Goal: Task Accomplishment & Management: Use online tool/utility

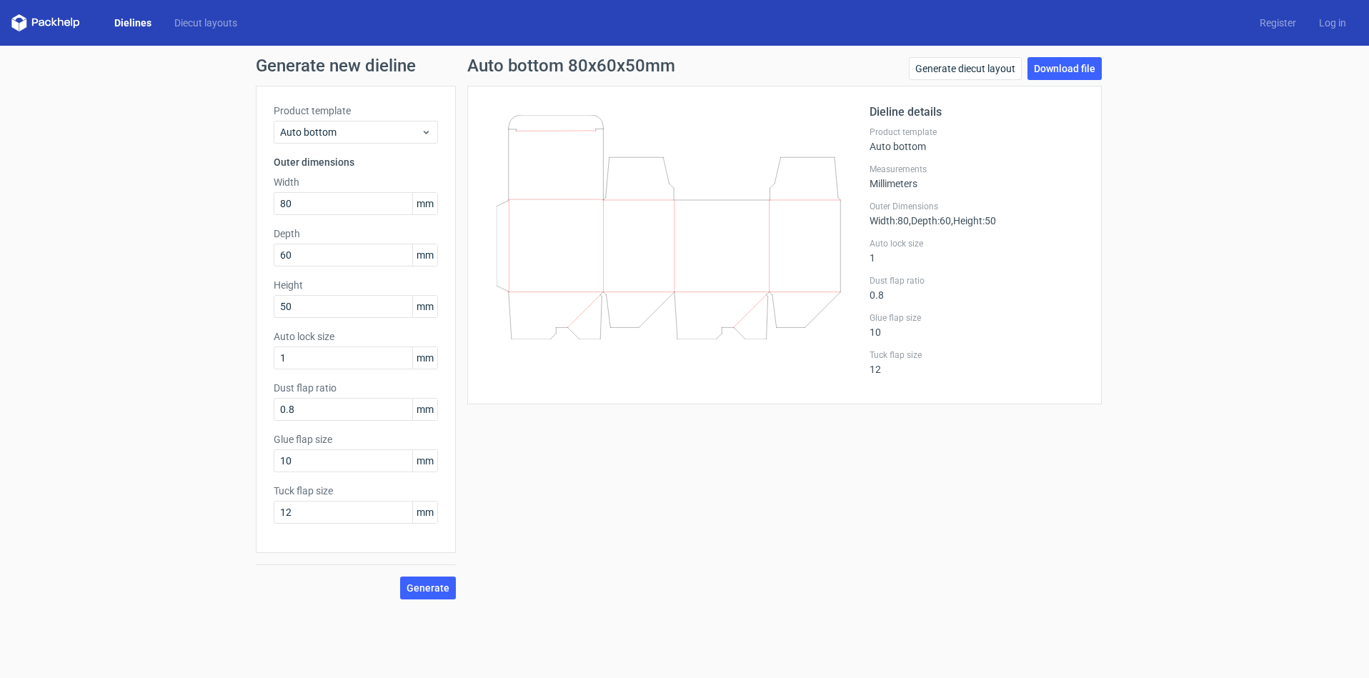
type input "5"
type input "60"
drag, startPoint x: 301, startPoint y: 247, endPoint x: 161, endPoint y: 246, distance: 140.0
click at [160, 246] on div "Generate new dieline Product template Auto bottom Outer dimensions Width 80 mm …" at bounding box center [684, 328] width 1369 height 565
type input "77"
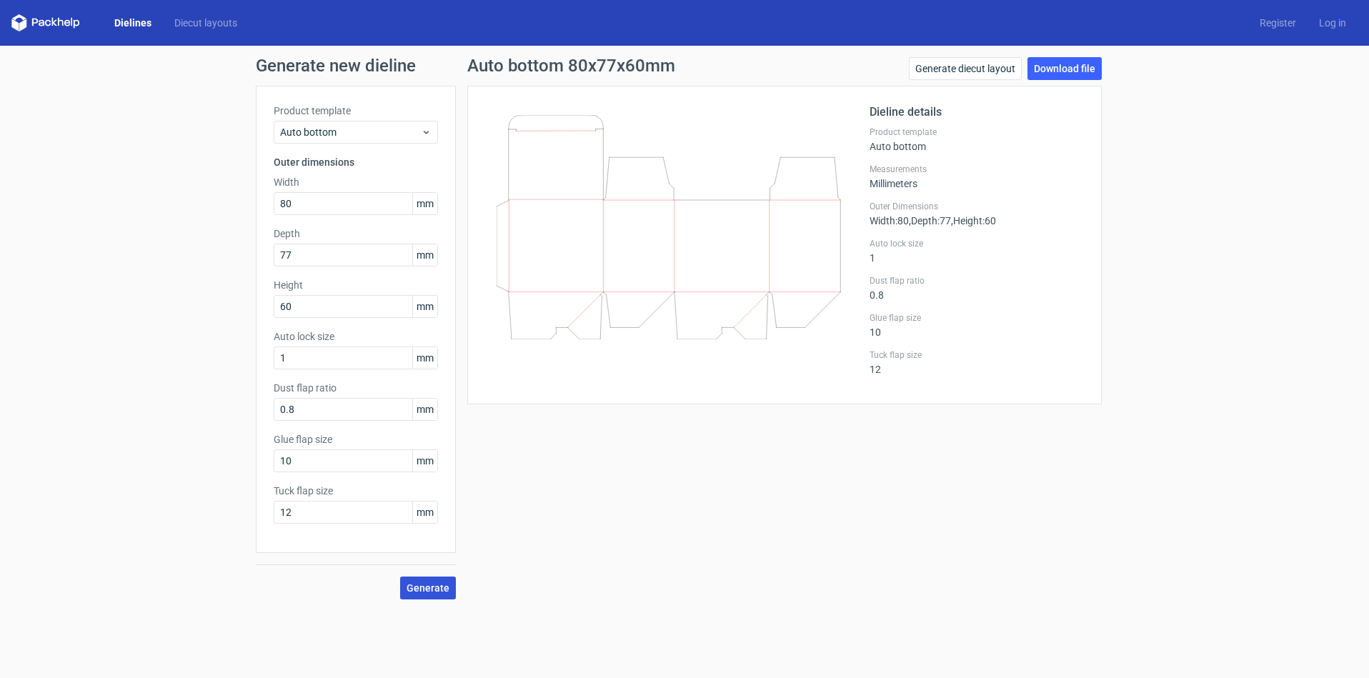
click at [434, 589] on span "Generate" at bounding box center [427, 588] width 43 height 10
click at [431, 585] on span "Generate" at bounding box center [427, 588] width 43 height 10
click at [975, 495] on div "Auto bottom 80x77x60mm Generate diecut layout Download file Dieline details Pro…" at bounding box center [784, 328] width 657 height 542
click at [428, 584] on span "Generate" at bounding box center [427, 588] width 43 height 10
click at [983, 588] on div "Auto bottom 80x77x60mm Generate diecut layout Download file Dieline details Pro…" at bounding box center [784, 328] width 657 height 542
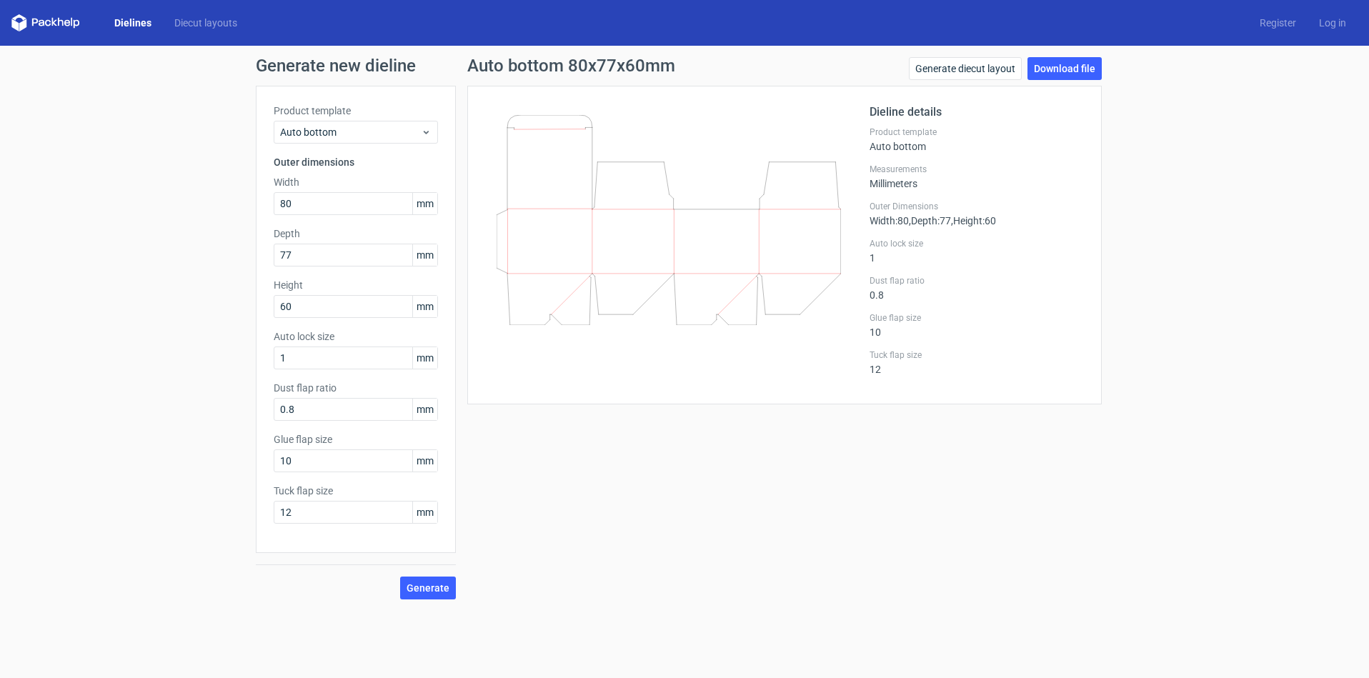
click at [1098, 556] on div "Auto bottom 80x77x60mm Generate diecut layout Download file Dieline details Pro…" at bounding box center [784, 328] width 657 height 542
click at [959, 462] on div "Auto bottom 80x77x60mm Generate diecut layout Download file Dieline details Pro…" at bounding box center [784, 328] width 657 height 542
click at [433, 583] on span "Generate" at bounding box center [427, 588] width 43 height 10
click at [429, 587] on span "Generate" at bounding box center [427, 588] width 43 height 10
click at [1233, 643] on div "New dieline generated" at bounding box center [1278, 644] width 154 height 32
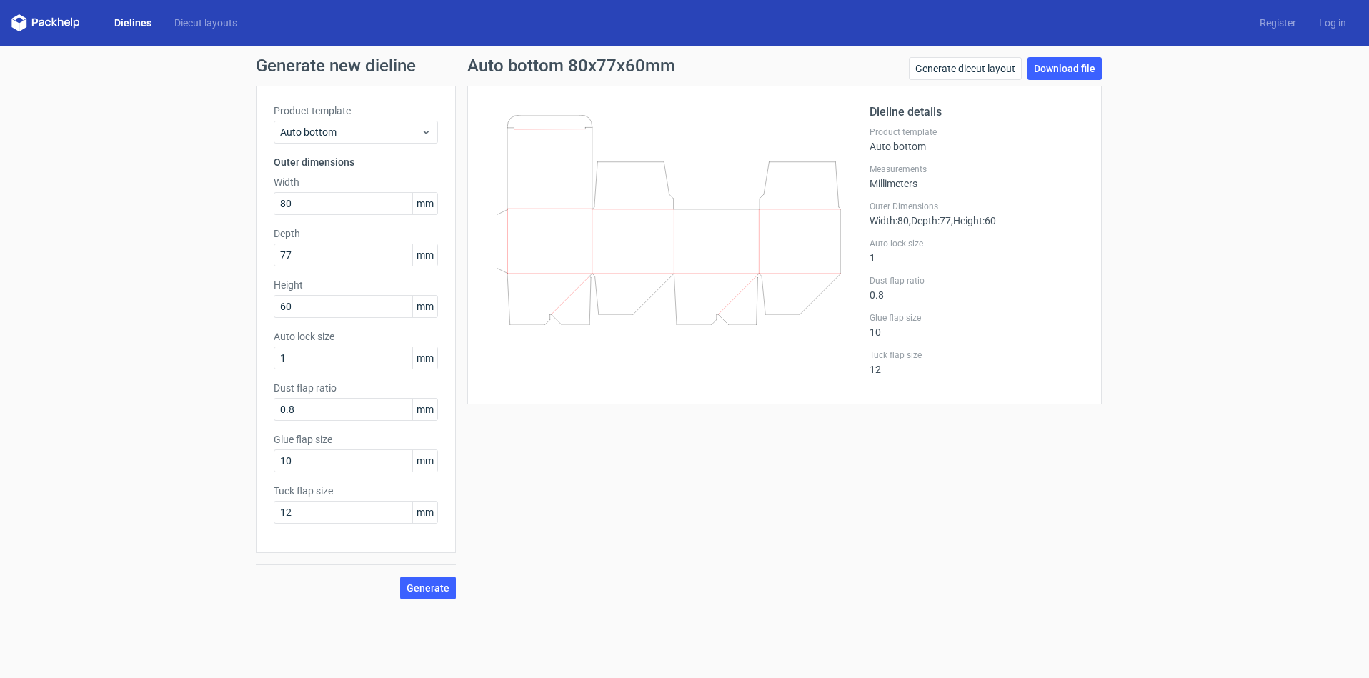
click at [910, 584] on div "Auto bottom 80x77x60mm Generate diecut layout Download file Dieline details Pro…" at bounding box center [784, 328] width 657 height 542
click at [913, 552] on div "Auto bottom 80x77x60mm Generate diecut layout Download file Dieline details Pro…" at bounding box center [784, 328] width 657 height 542
click at [424, 587] on span "Generate" at bounding box center [427, 588] width 43 height 10
click at [989, 478] on div "Auto bottom 80x77x60mm Generate diecut layout Download file Dieline details Pro…" at bounding box center [784, 328] width 657 height 542
click at [799, 507] on div "Auto bottom 80x77x60mm Generate diecut layout Download file Dieline details Pro…" at bounding box center [784, 328] width 657 height 542
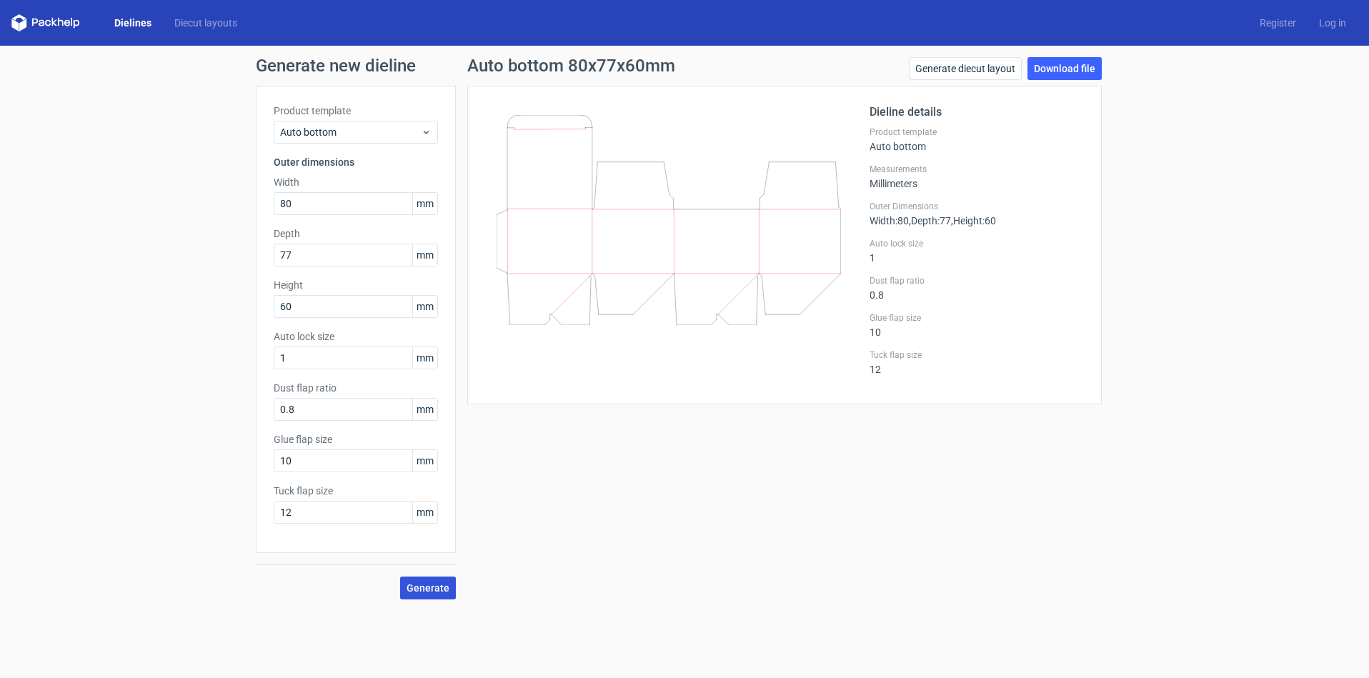
click at [418, 586] on span "Generate" at bounding box center [427, 588] width 43 height 10
click at [1250, 646] on div "New dieline generated" at bounding box center [1291, 644] width 97 height 14
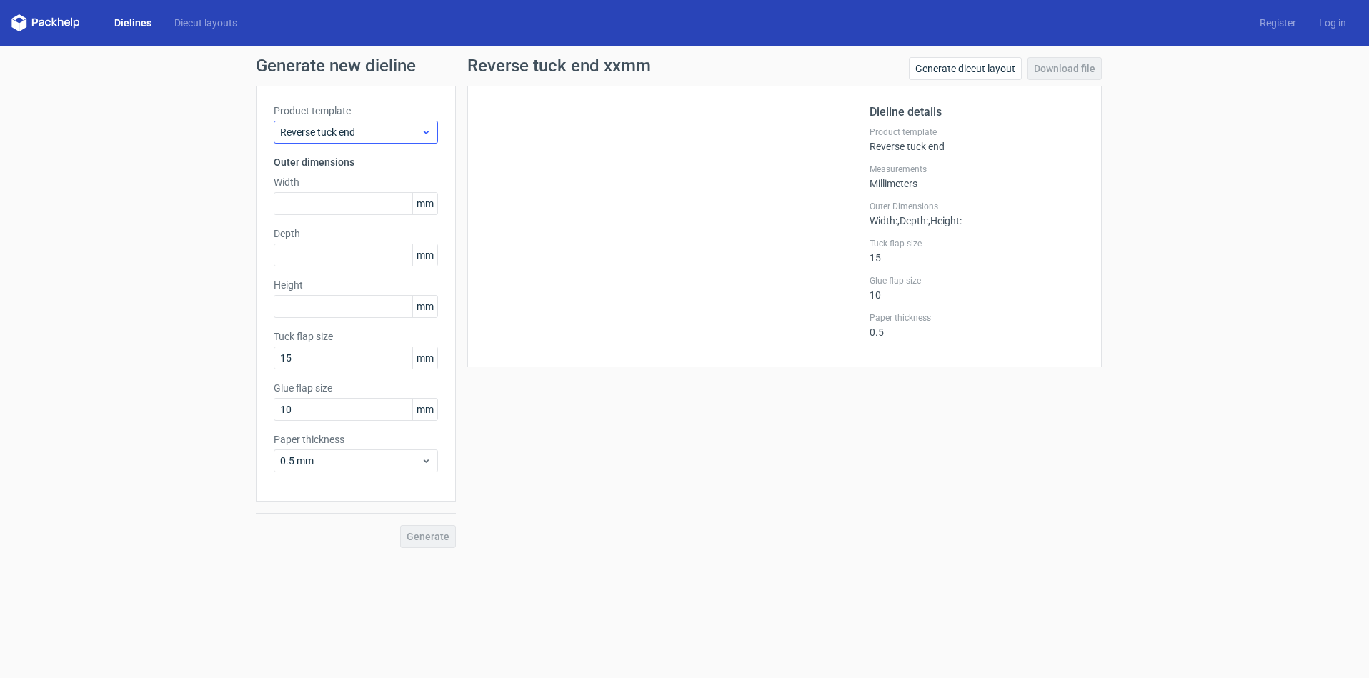
click at [428, 132] on icon at bounding box center [426, 131] width 11 height 11
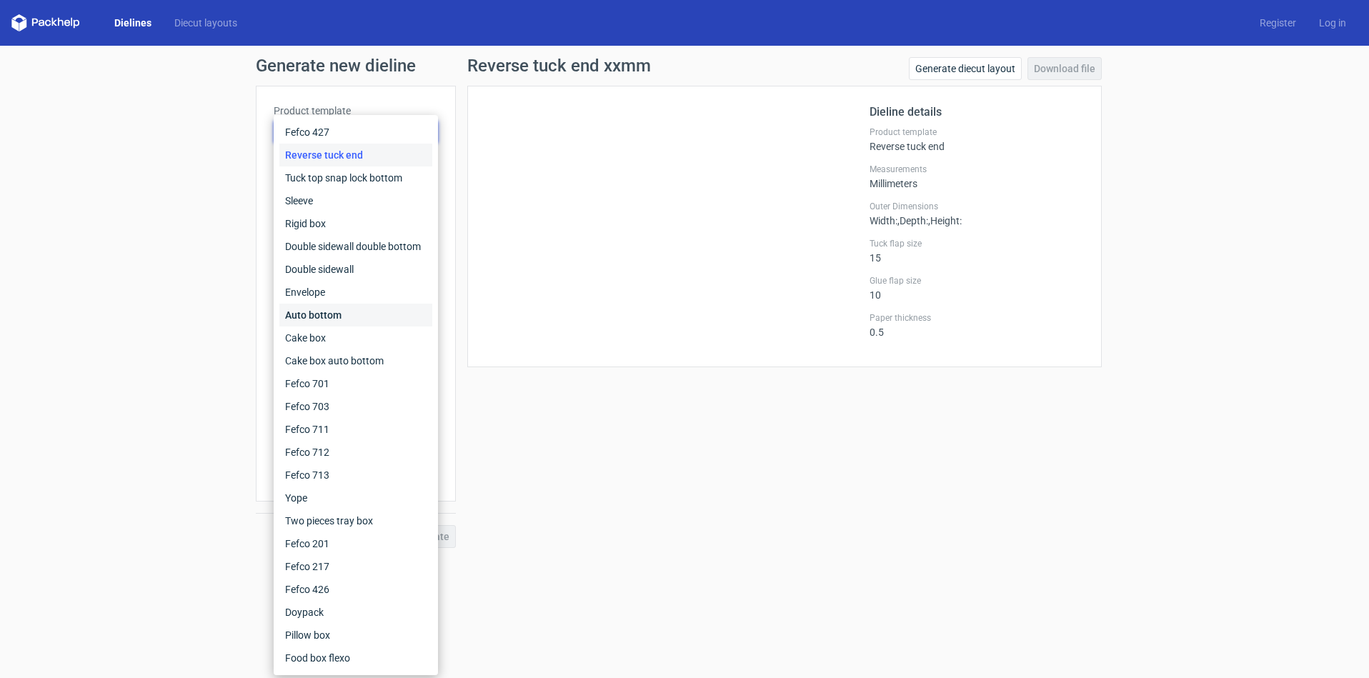
click at [334, 321] on div "Auto bottom" at bounding box center [355, 315] width 153 height 23
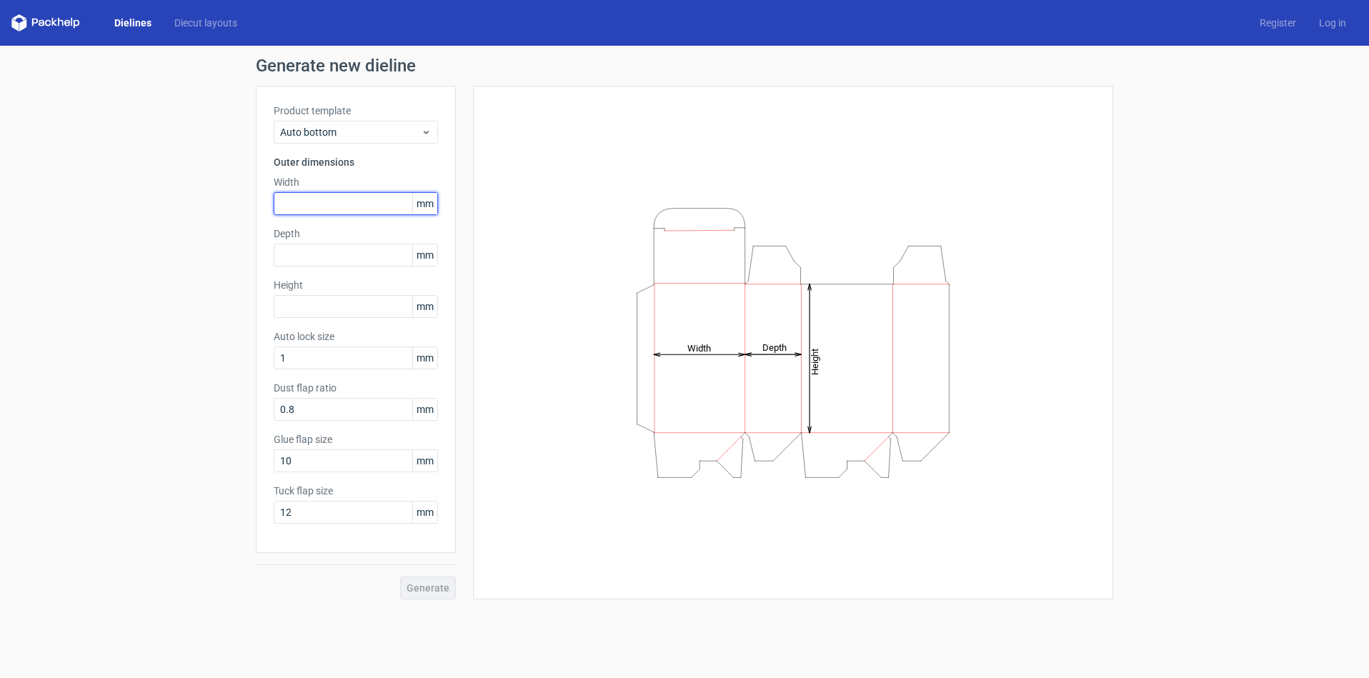
click at [289, 205] on input "text" at bounding box center [356, 203] width 164 height 23
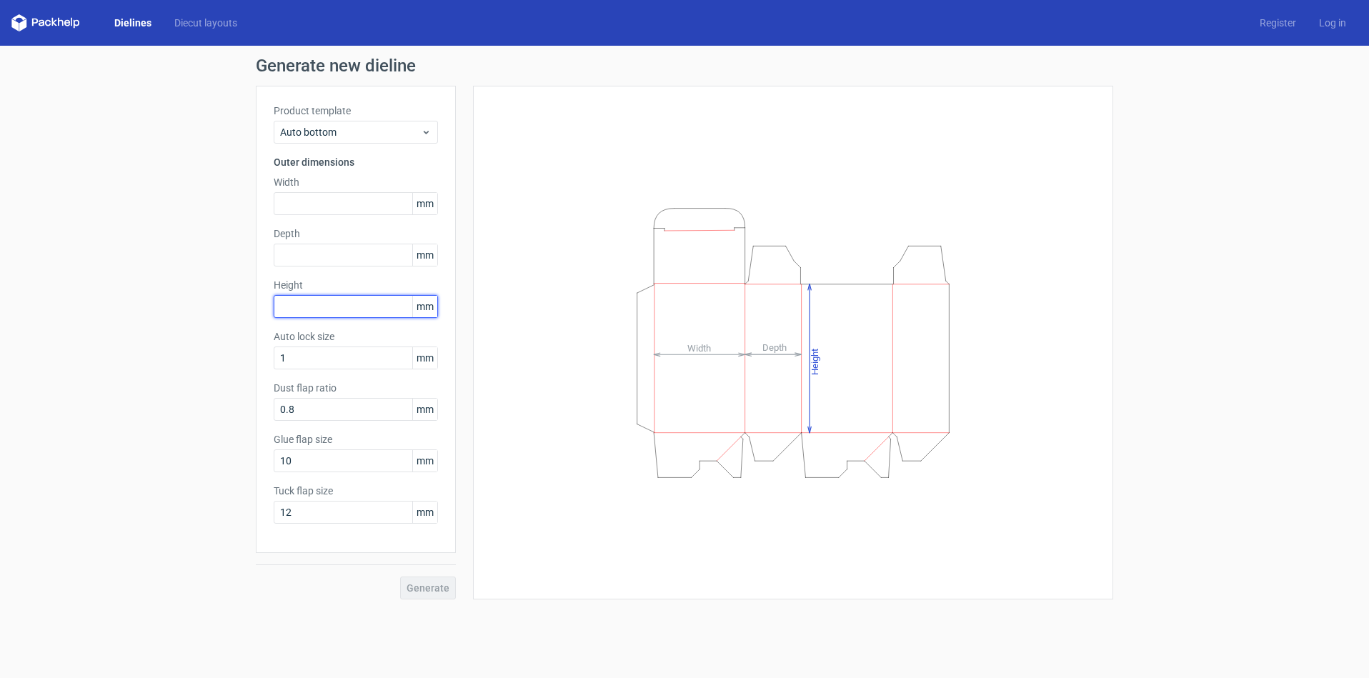
click at [301, 304] on input "text" at bounding box center [356, 306] width 164 height 23
click at [326, 302] on input "text" at bounding box center [356, 306] width 164 height 23
click at [307, 259] on input "text" at bounding box center [356, 255] width 164 height 23
drag, startPoint x: 289, startPoint y: 299, endPoint x: 239, endPoint y: 302, distance: 50.8
click at [239, 302] on div "Generate new dieline Product template Auto bottom Outer dimensions Width mm Dep…" at bounding box center [684, 328] width 1369 height 565
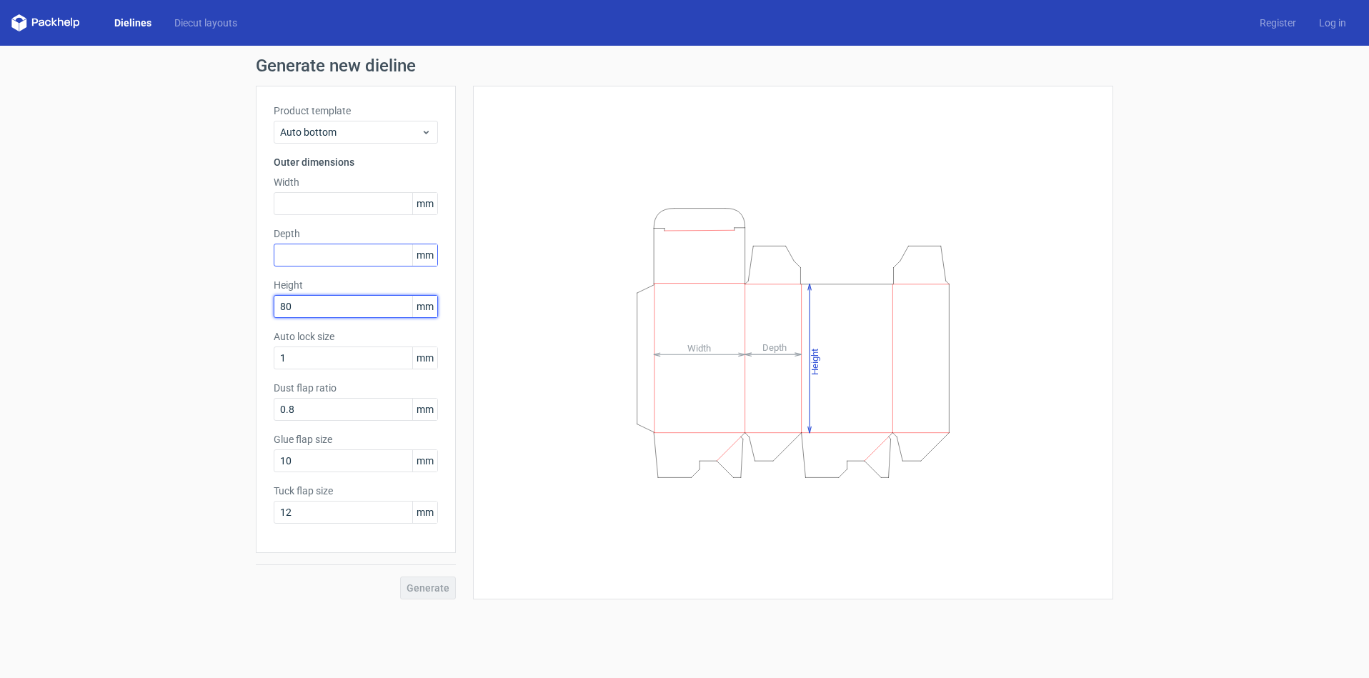
type input "80"
click at [297, 263] on input "text" at bounding box center [356, 255] width 164 height 23
type input "60"
click at [276, 201] on input "text" at bounding box center [356, 203] width 164 height 23
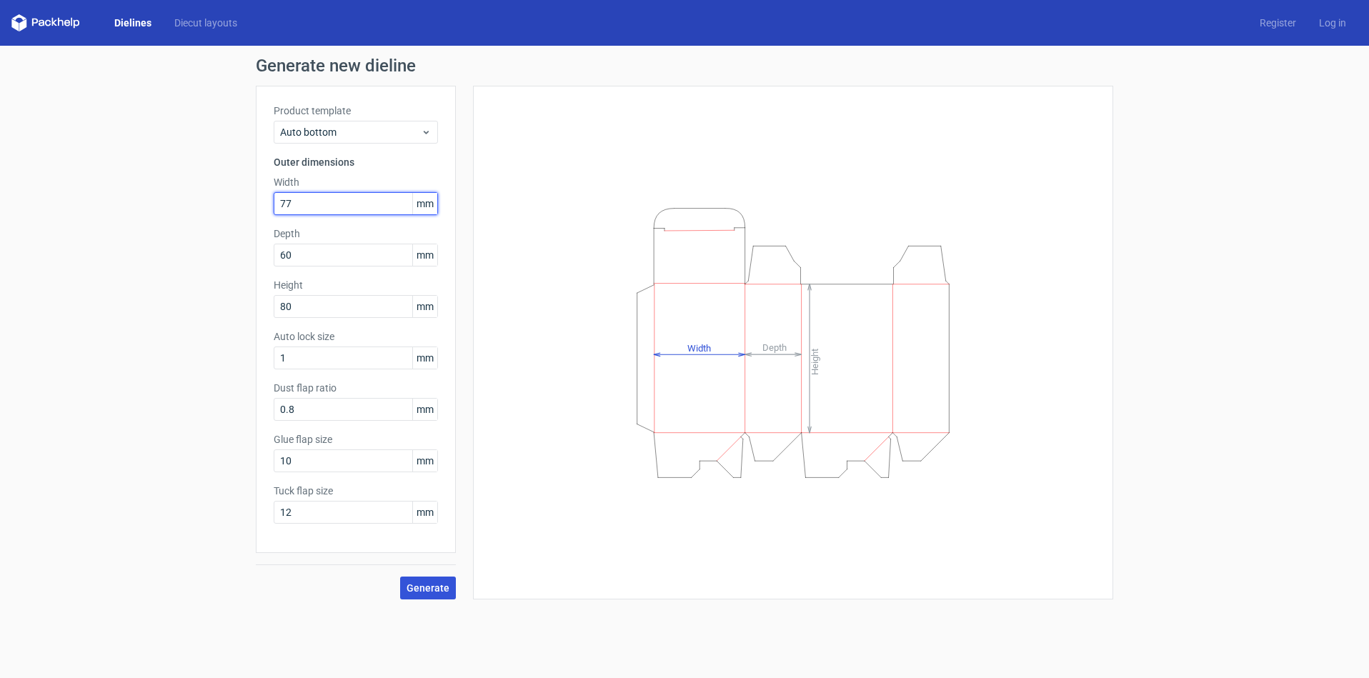
type input "77"
click at [427, 587] on span "Generate" at bounding box center [427, 588] width 43 height 10
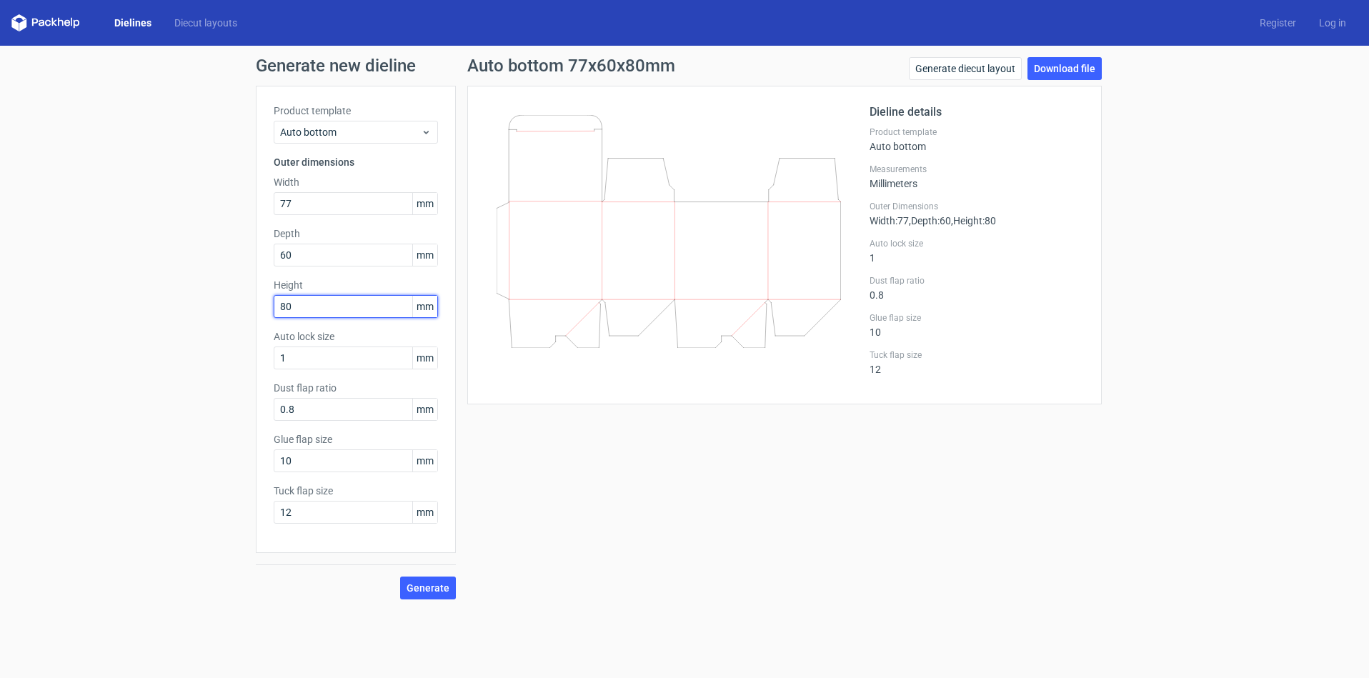
drag, startPoint x: 316, startPoint y: 308, endPoint x: 235, endPoint y: 306, distance: 81.5
click at [235, 306] on div "Generate new dieline Product template Auto bottom Outer dimensions Width 77 mm …" at bounding box center [684, 328] width 1369 height 565
type input "60"
drag, startPoint x: 294, startPoint y: 245, endPoint x: 246, endPoint y: 240, distance: 47.4
click at [246, 240] on div "Generate new dieline Product template Auto bottom Outer dimensions Width 77 mm …" at bounding box center [684, 328] width 1369 height 565
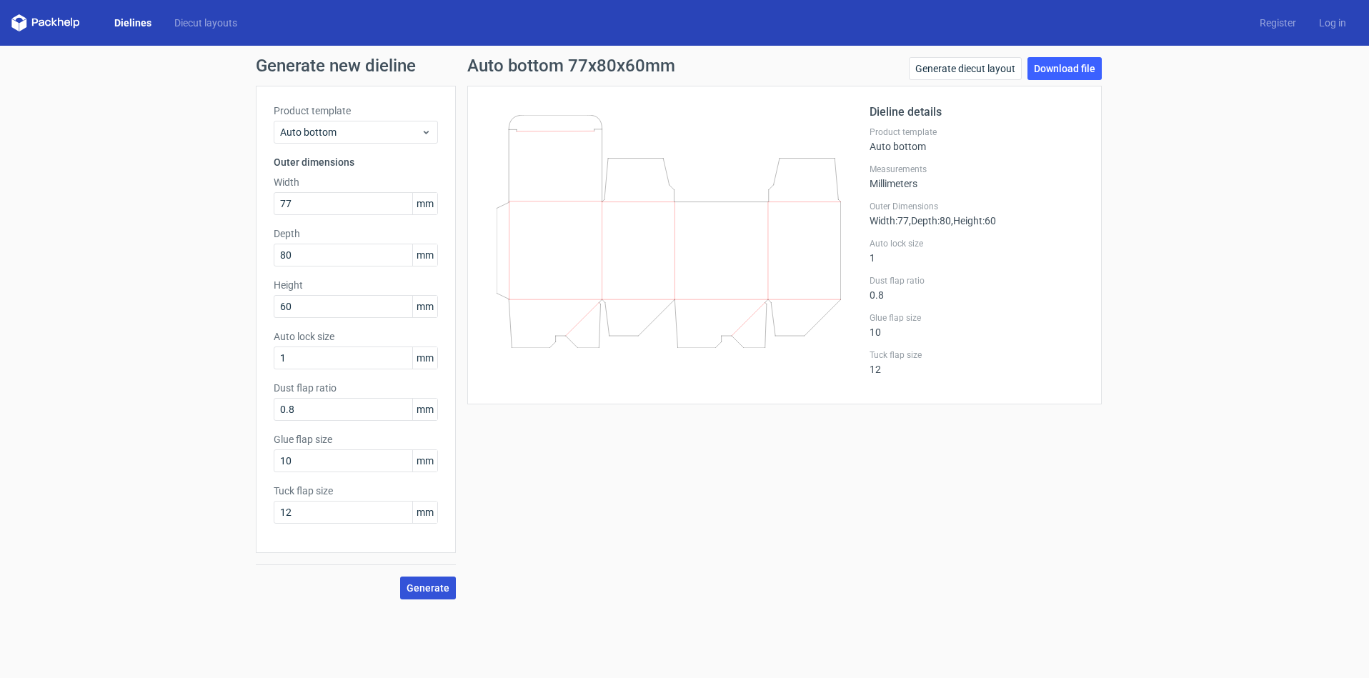
click at [432, 587] on span "Generate" at bounding box center [427, 588] width 43 height 10
drag, startPoint x: 315, startPoint y: 254, endPoint x: 250, endPoint y: 249, distance: 65.3
click at [250, 249] on div "Generate new dieline Product template Auto bottom Outer dimensions Width 77 mm …" at bounding box center [684, 328] width 1369 height 565
type input "77"
drag, startPoint x: 309, startPoint y: 194, endPoint x: 239, endPoint y: 194, distance: 70.0
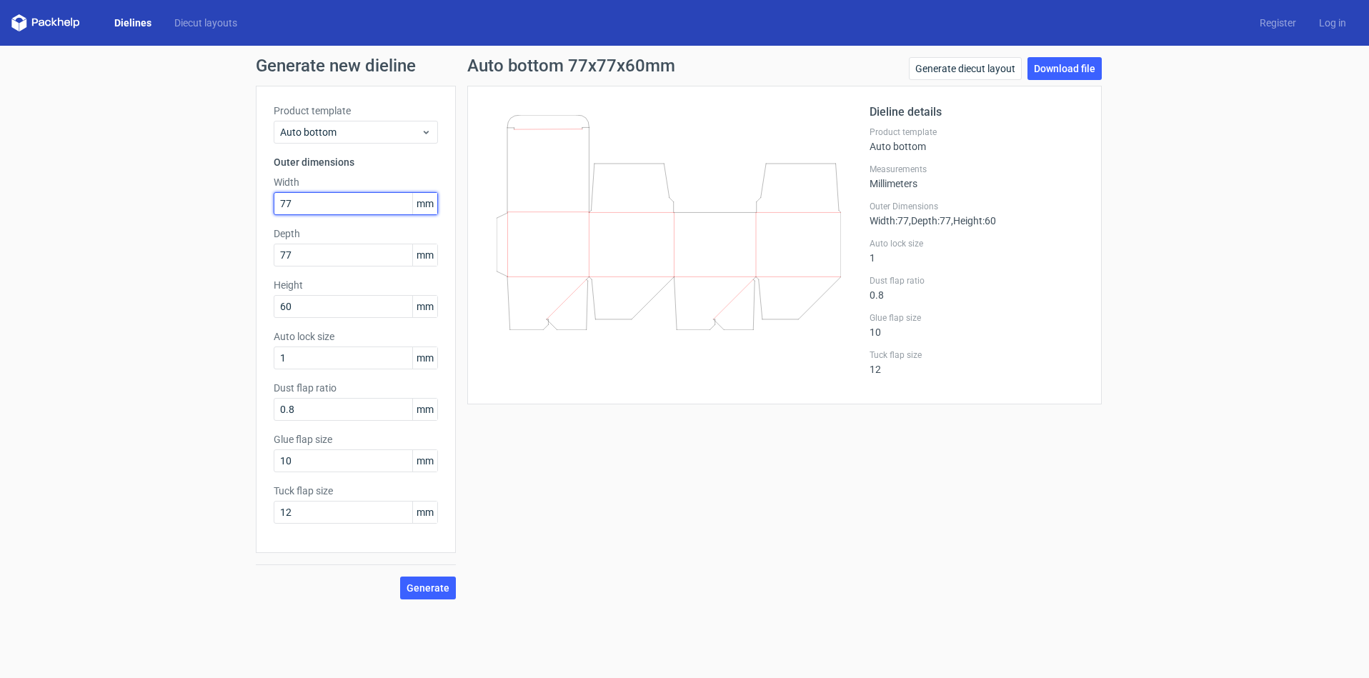
click at [239, 194] on div "Generate new dieline Product template Auto bottom Outer dimensions Width 77 mm …" at bounding box center [684, 328] width 1369 height 565
type input "80"
click at [409, 589] on span "Generate" at bounding box center [427, 588] width 43 height 10
drag, startPoint x: 309, startPoint y: 252, endPoint x: 187, endPoint y: 241, distance: 122.7
click at [187, 241] on div "Generate new dieline Product template Auto bottom Outer dimensions Width 80 mm …" at bounding box center [684, 328] width 1369 height 565
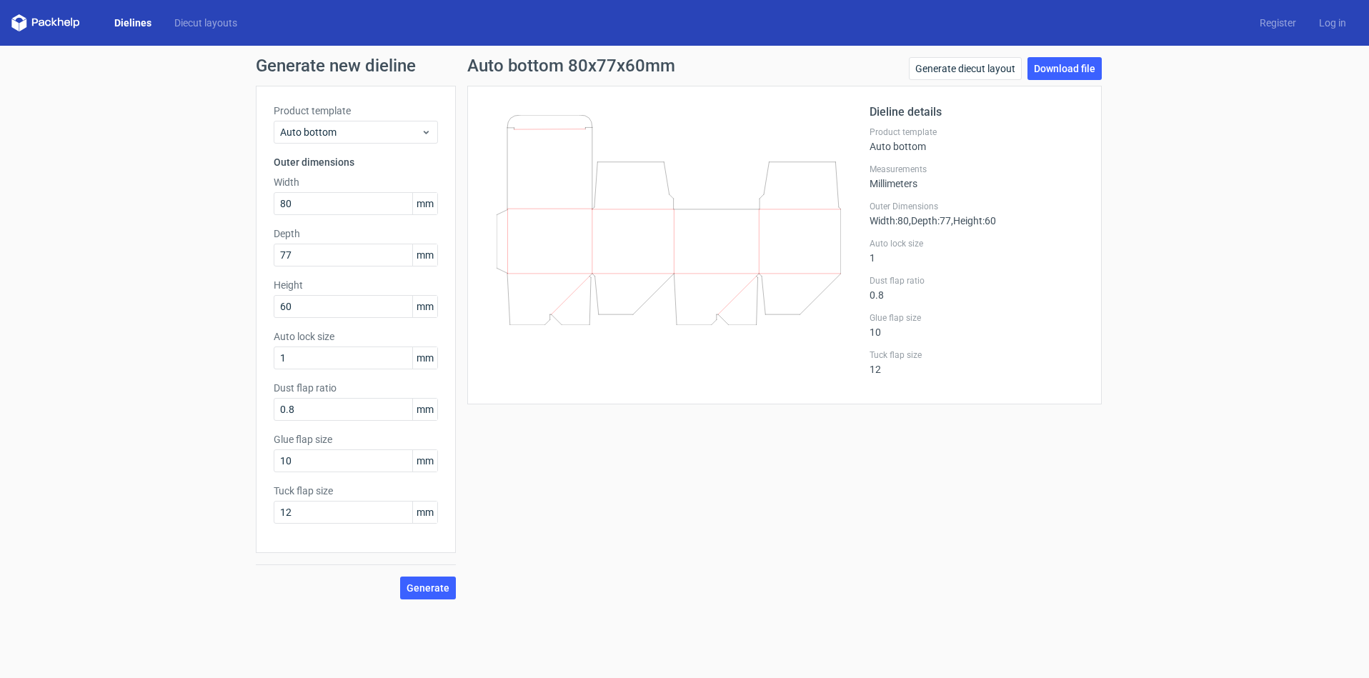
click at [549, 382] on div at bounding box center [677, 245] width 384 height 283
drag, startPoint x: 306, startPoint y: 254, endPoint x: 236, endPoint y: 246, distance: 71.2
click at [236, 245] on div "Generate new dieline Product template Auto bottom Outer dimensions Width 80 mm …" at bounding box center [684, 328] width 1369 height 565
drag, startPoint x: 299, startPoint y: 201, endPoint x: 236, endPoint y: 194, distance: 64.0
click at [236, 194] on div "Generate new dieline Product template Auto bottom Outer dimensions Width 80 mm …" at bounding box center [684, 328] width 1369 height 565
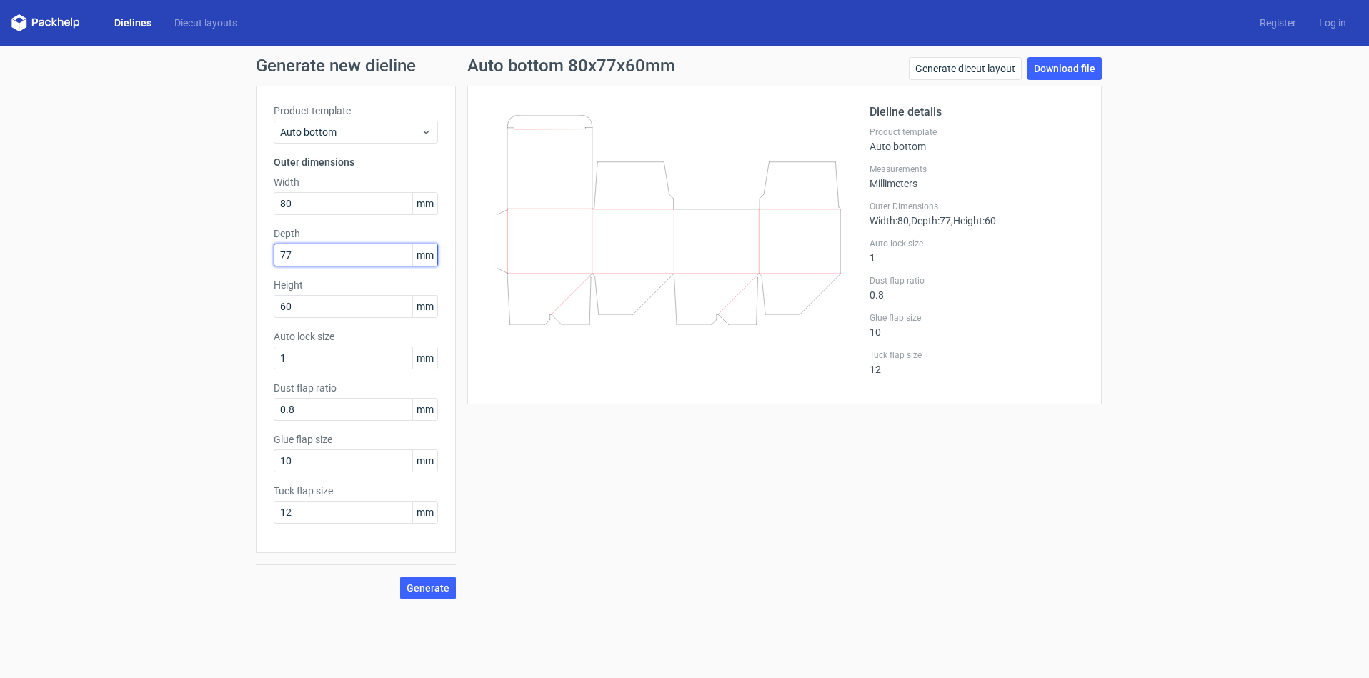
click at [309, 255] on input "77" at bounding box center [356, 255] width 164 height 23
click at [429, 587] on span "Generate" at bounding box center [427, 588] width 43 height 10
click at [569, 493] on div "Auto bottom 80x77x60mm Generate diecut layout Download file Dieline details Pro…" at bounding box center [784, 328] width 657 height 542
click at [1046, 67] on link "Download file" at bounding box center [1064, 68] width 74 height 23
